Goal: Download file/media

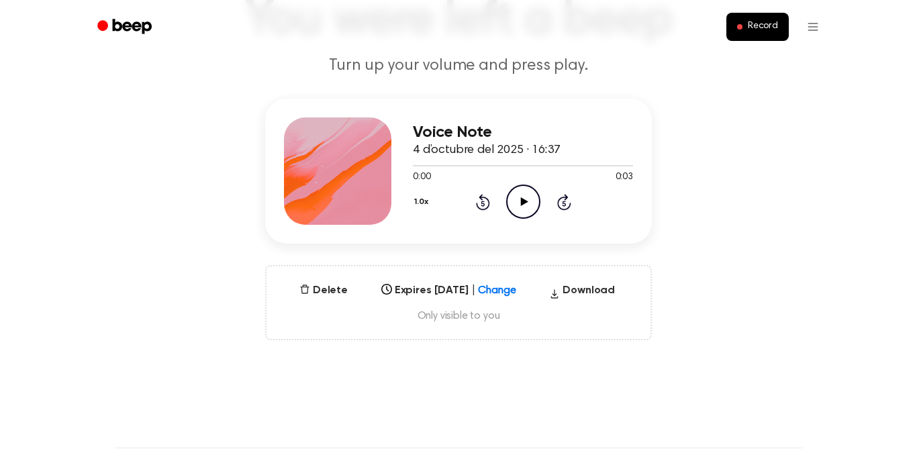
scroll to position [111, 0]
click at [584, 289] on button "Download" at bounding box center [582, 293] width 77 height 21
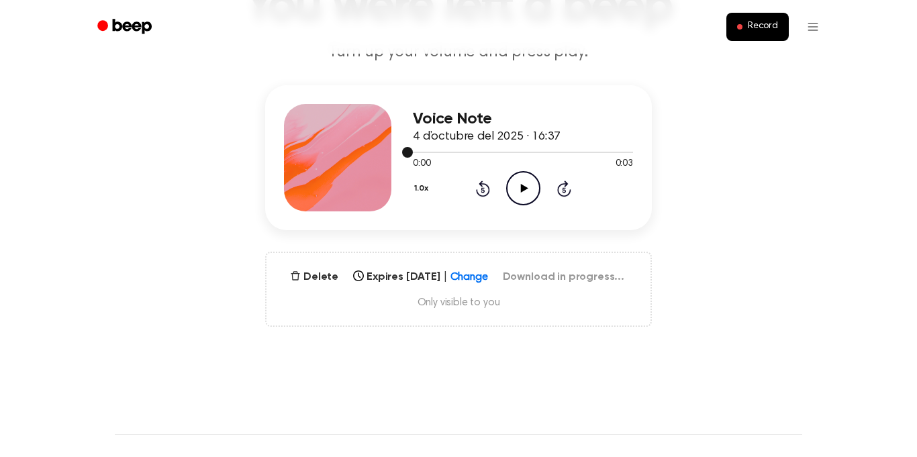
scroll to position [129, 0]
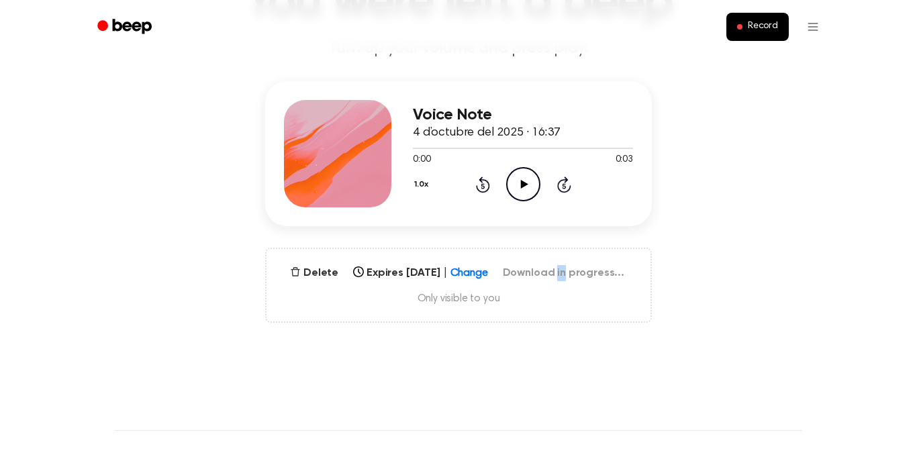
click at [729, 325] on main "You were left a beep Turn up your volume and press play. Voice Note 4 d’octubre…" at bounding box center [458, 301] width 917 height 861
click at [721, 350] on main "You were left a beep Turn up your volume and press play. Voice Note 4 d’octubre…" at bounding box center [458, 301] width 917 height 861
click at [721, 355] on main "You were left a beep Turn up your volume and press play. Voice Note 4 d’octubre…" at bounding box center [458, 301] width 917 height 861
click at [722, 338] on main "You were left a beep Turn up your volume and press play. Voice Note 4 d’octubre…" at bounding box center [458, 301] width 917 height 861
click at [127, 198] on div "Voice Note 4 d’octubre del 2025 · 16:37 0:00 0:03 Your browser does not support…" at bounding box center [458, 202] width 884 height 242
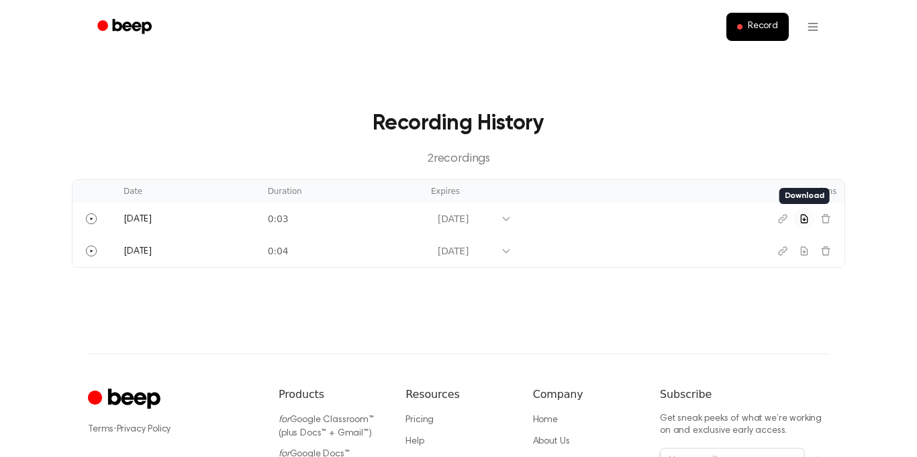
click at [806, 221] on icon "Download recording" at bounding box center [804, 218] width 11 height 11
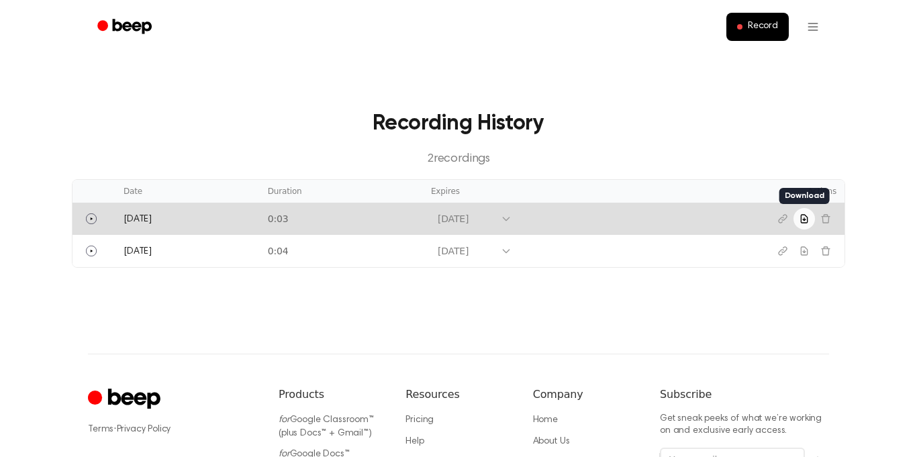
click at [20, 292] on main "Recording History 2 recording s Date Duration Expires Actions [DATE] 0:03 [DATE…" at bounding box center [458, 177] width 917 height 354
